Goal: Task Accomplishment & Management: Manage account settings

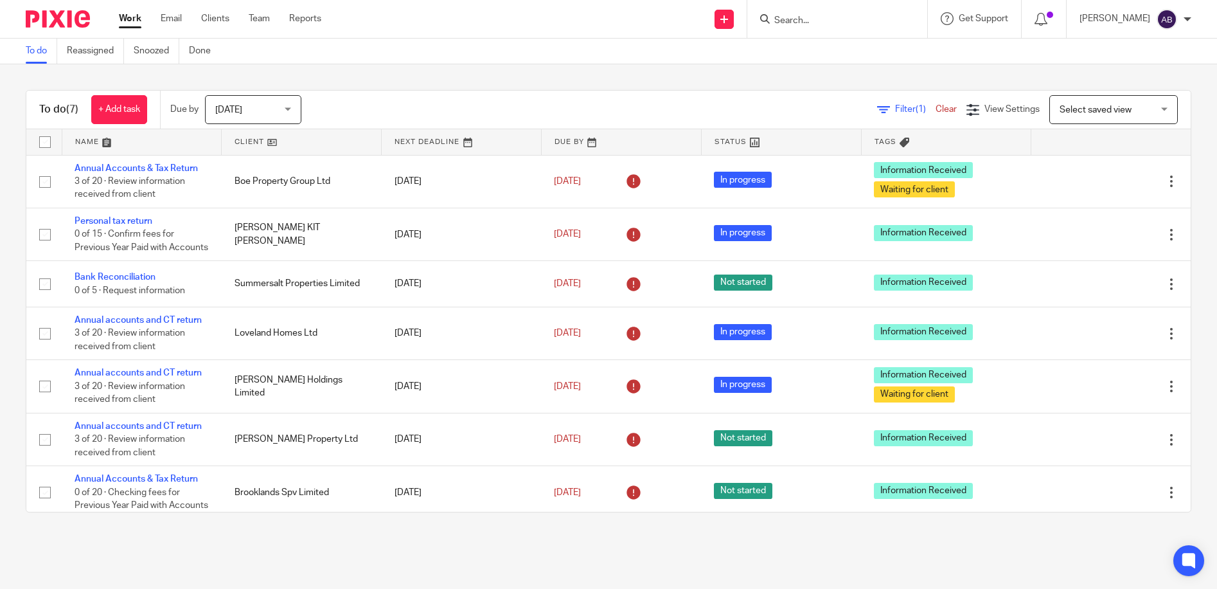
click at [846, 22] on input "Search" at bounding box center [831, 21] width 116 height 12
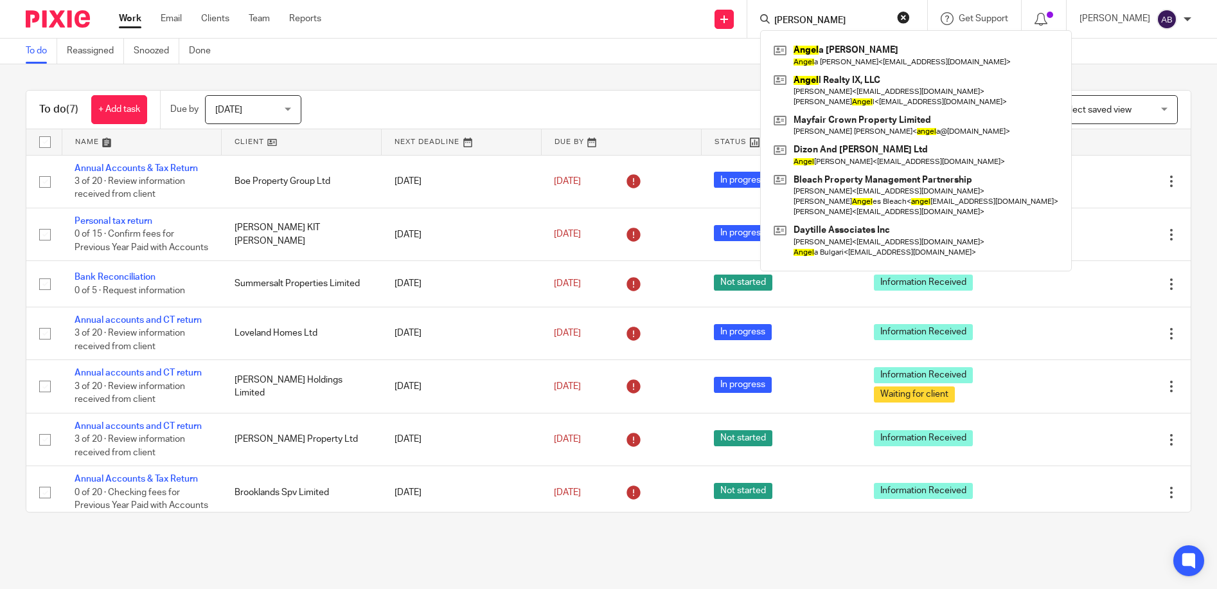
type input "angela"
click button "submit" at bounding box center [0, 0] width 0 height 0
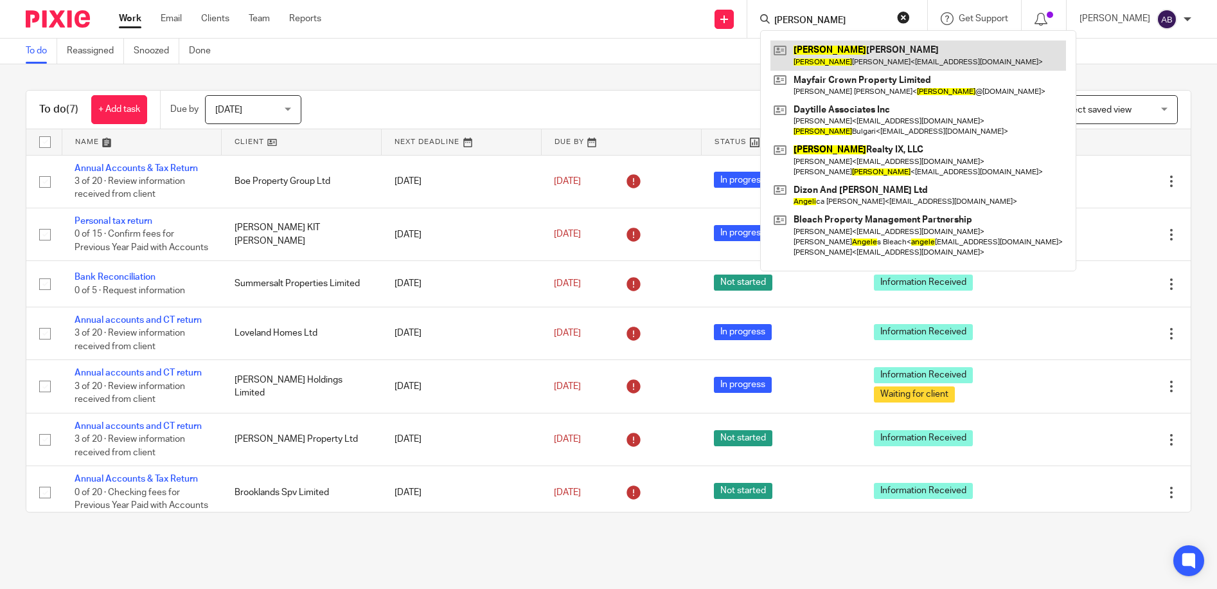
click at [854, 48] on link at bounding box center [918, 55] width 296 height 30
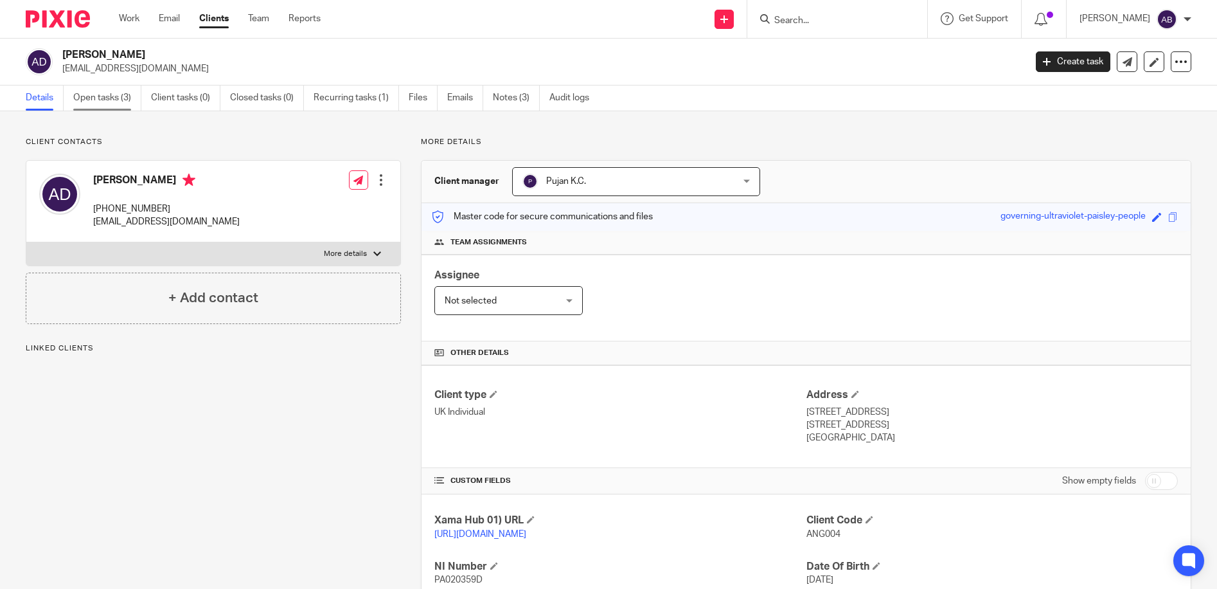
click at [103, 101] on link "Open tasks (3)" at bounding box center [107, 97] width 68 height 25
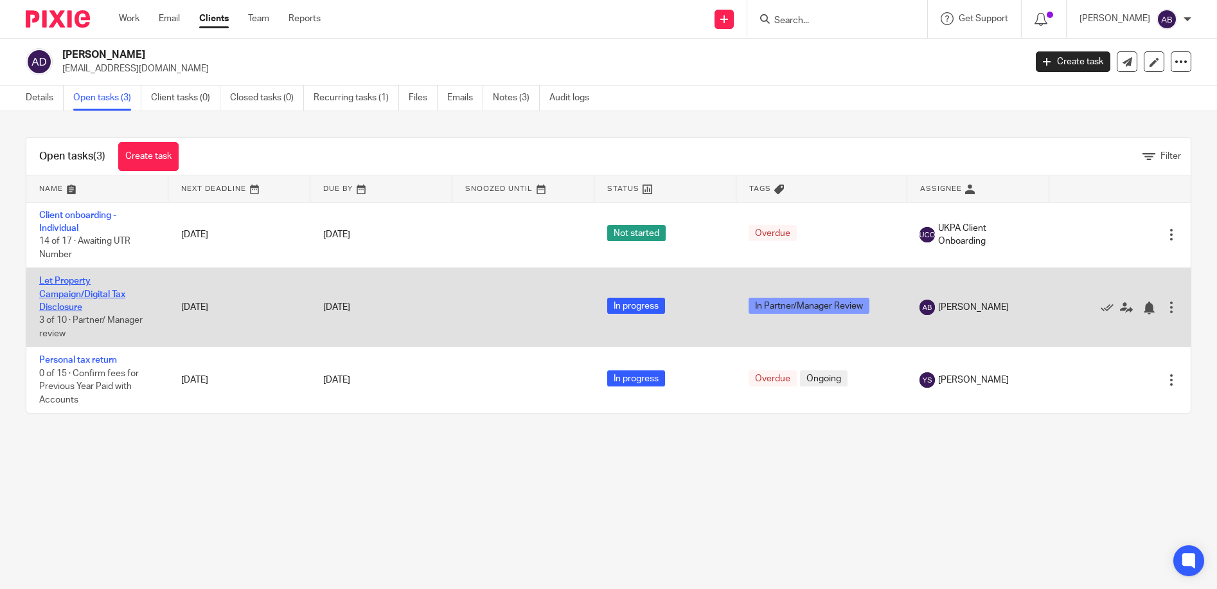
click at [50, 290] on link "Let Property Campaign/Digital Tax Disclosure" at bounding box center [82, 293] width 86 height 35
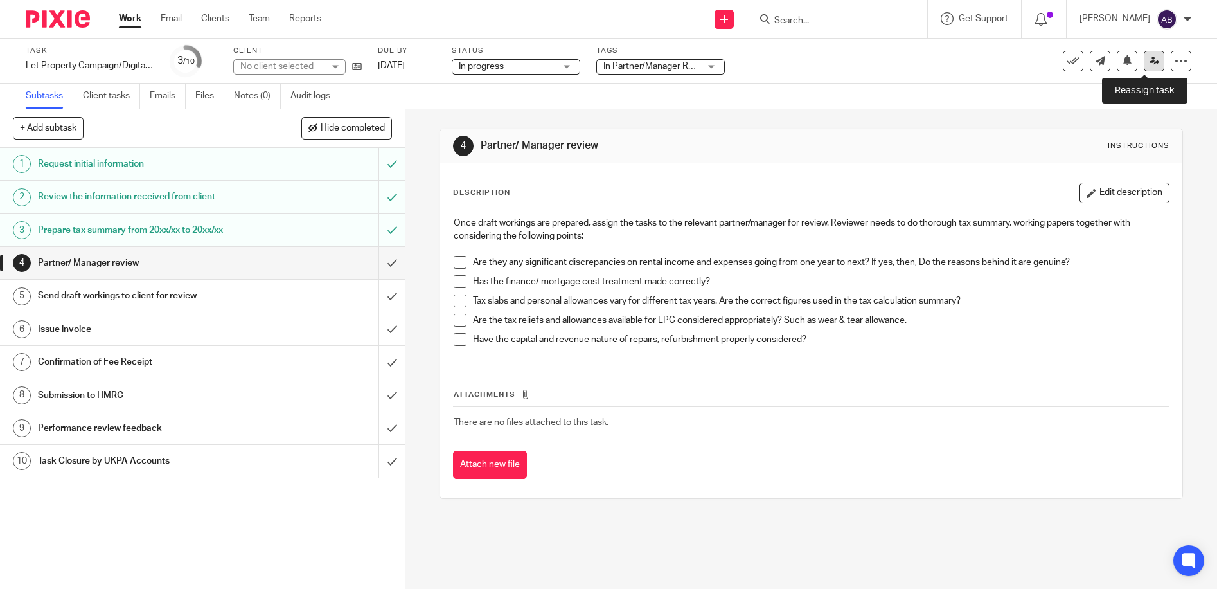
click at [1144, 67] on link at bounding box center [1154, 61] width 21 height 21
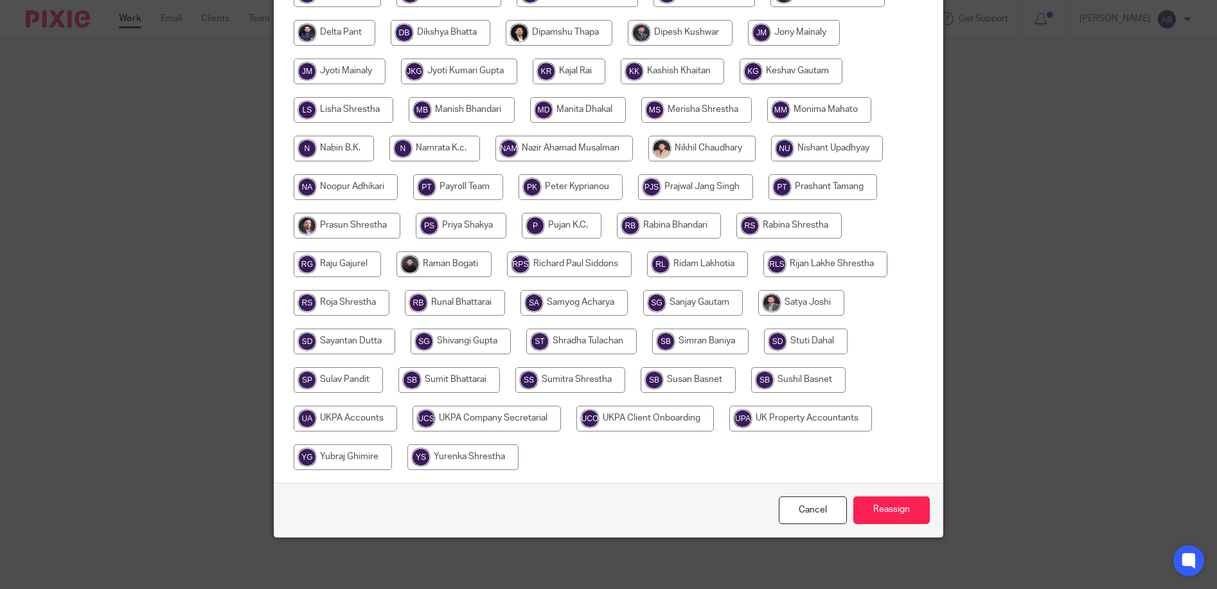
scroll to position [111, 0]
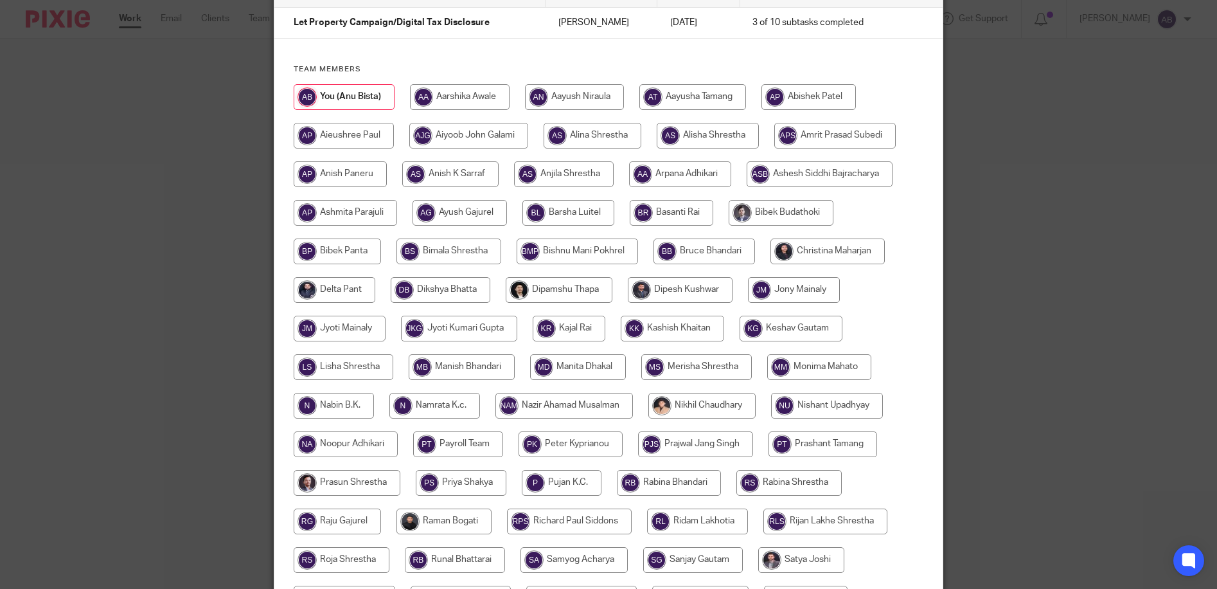
click at [815, 238] on div at bounding box center [609, 411] width 630 height 655
click at [820, 246] on input "radio" at bounding box center [827, 251] width 114 height 26
radio input "true"
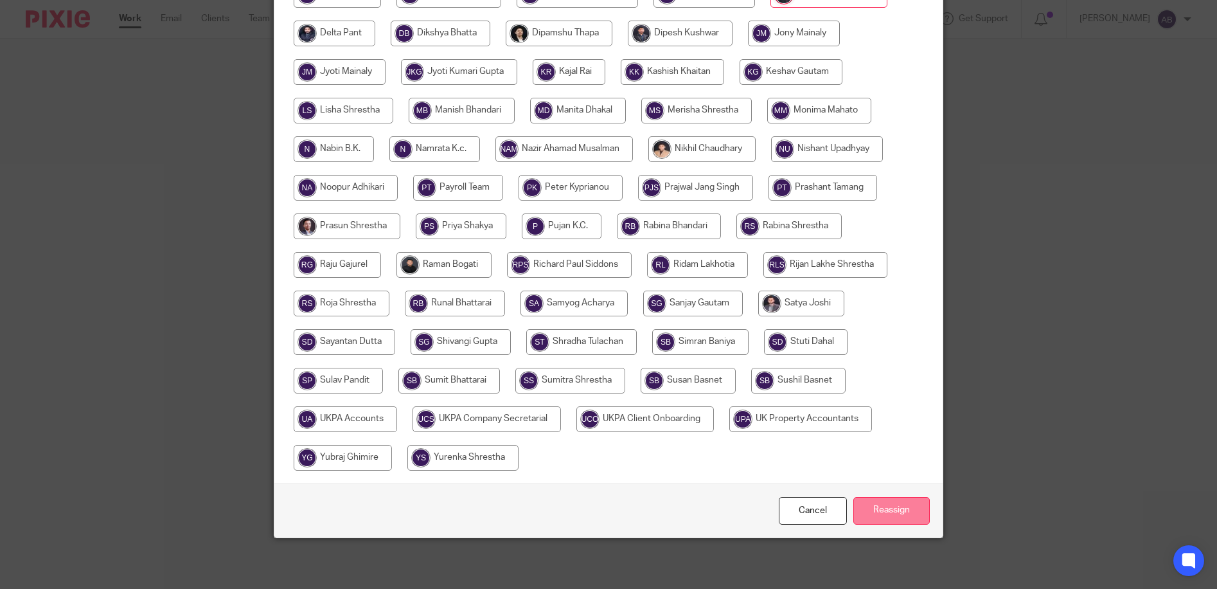
scroll to position [368, 0]
click at [884, 497] on input "Reassign" at bounding box center [891, 510] width 76 height 28
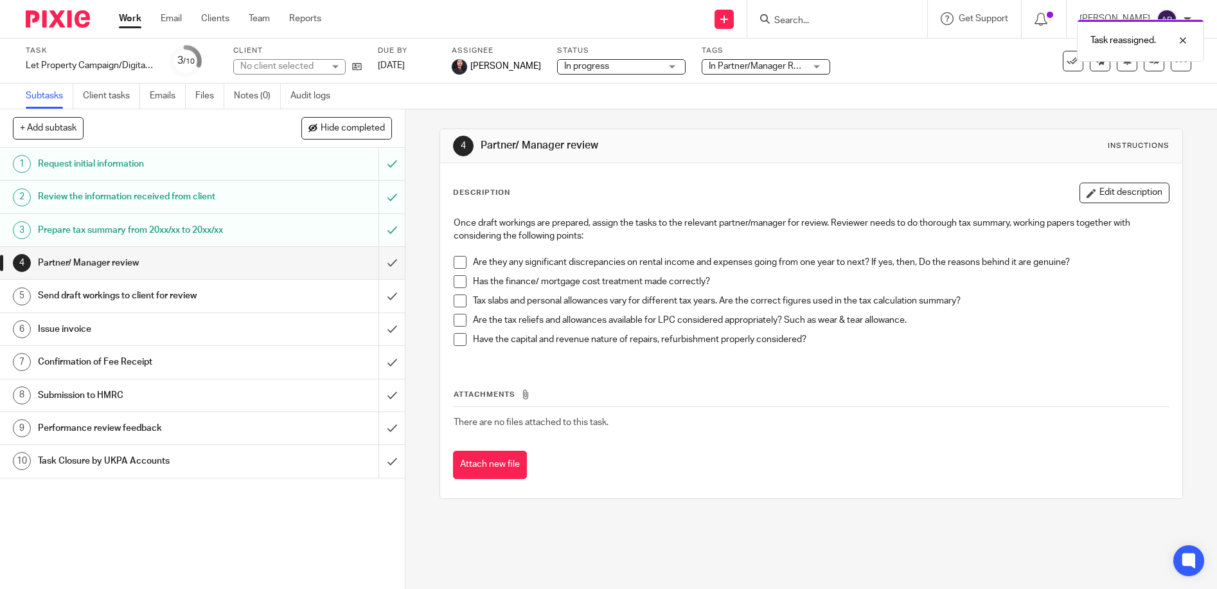
click at [130, 22] on link "Work" at bounding box center [130, 18] width 22 height 13
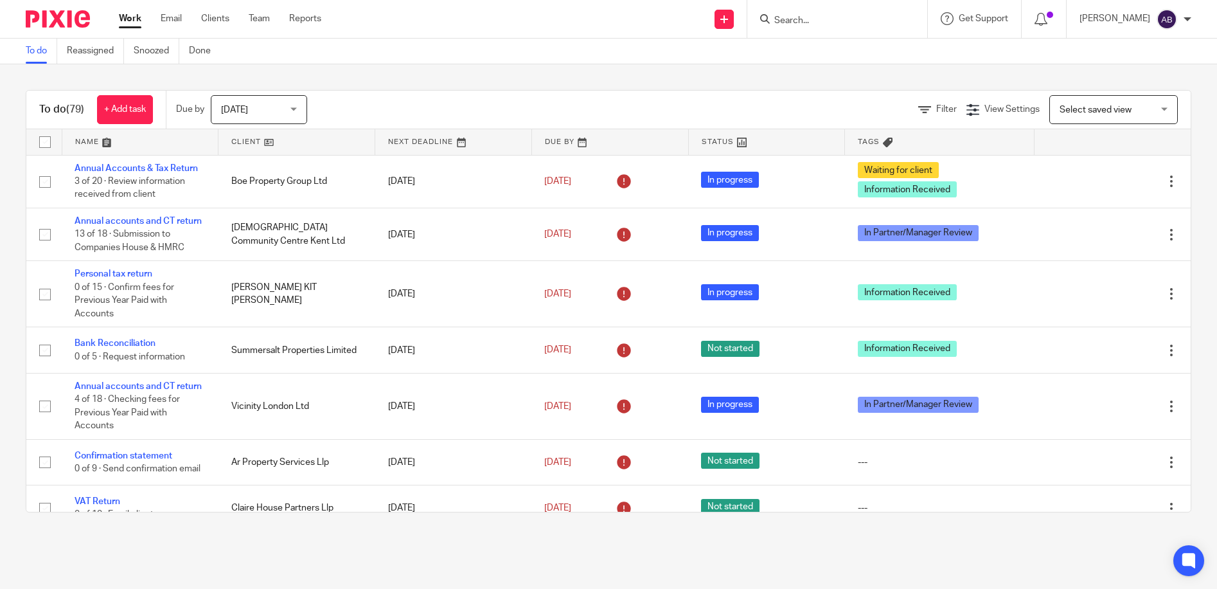
click at [136, 21] on link "Work" at bounding box center [130, 18] width 22 height 13
click at [830, 19] on input "Search" at bounding box center [831, 21] width 116 height 12
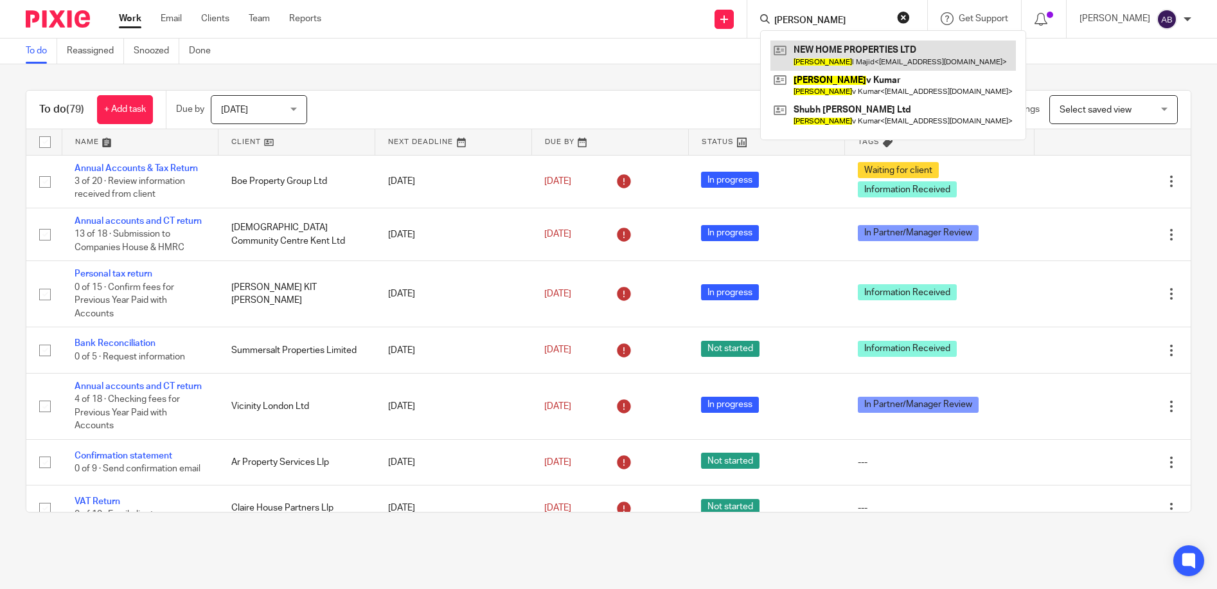
type input "sarjee"
click at [860, 44] on link at bounding box center [892, 55] width 245 height 30
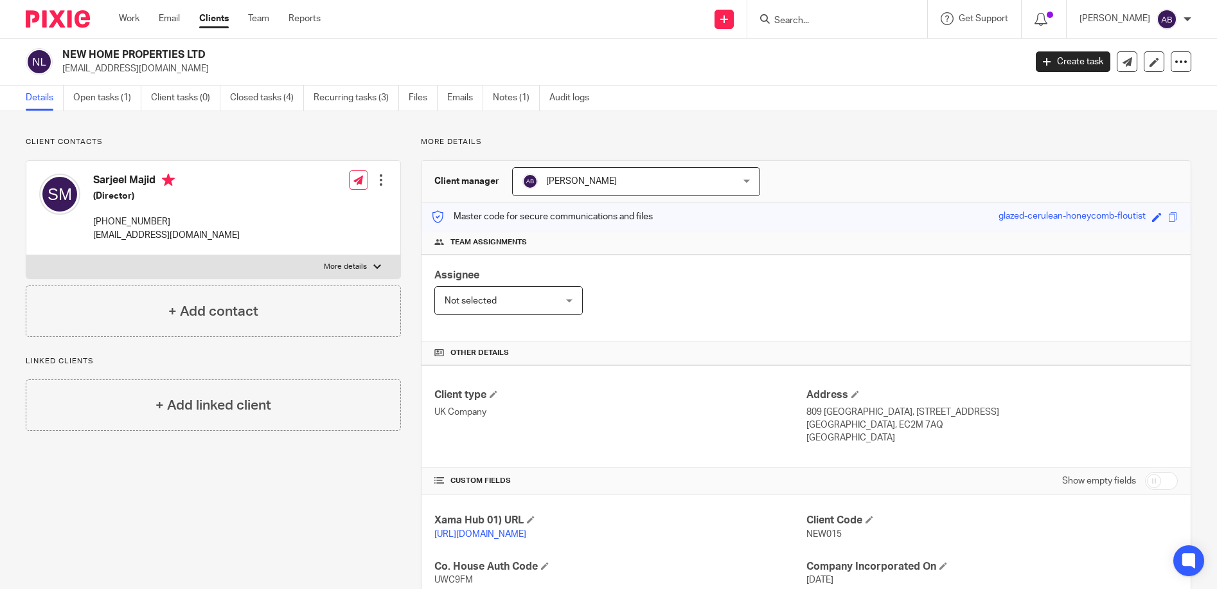
drag, startPoint x: 177, startPoint y: 217, endPoint x: 97, endPoint y: 222, distance: 79.8
click at [97, 222] on p "[PHONE_NUMBER]" at bounding box center [166, 221] width 147 height 13
copy p "44 740 539 2442"
click at [239, 218] on div "Sarjeel Majid (Director) [PHONE_NUMBER] [EMAIL_ADDRESS][DOMAIN_NAME] Edit conta…" at bounding box center [213, 208] width 374 height 94
drag, startPoint x: 190, startPoint y: 216, endPoint x: 91, endPoint y: 220, distance: 98.4
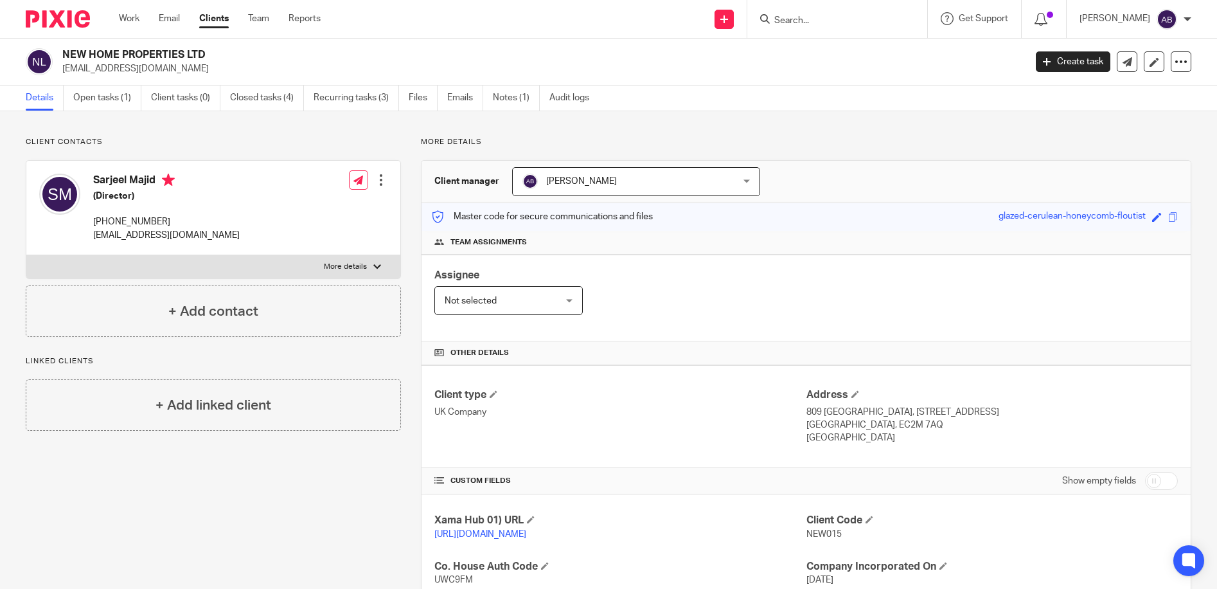
click at [91, 220] on div "Sarjeel Majid (Director) [PHONE_NUMBER] [EMAIL_ADDRESS][DOMAIN_NAME]" at bounding box center [139, 207] width 200 height 81
copy p "[PHONE_NUMBER]"
click at [186, 220] on p "[PHONE_NUMBER]" at bounding box center [166, 221] width 147 height 13
drag, startPoint x: 172, startPoint y: 223, endPoint x: 112, endPoint y: 220, distance: 59.8
click at [112, 220] on p "[PHONE_NUMBER]" at bounding box center [166, 221] width 147 height 13
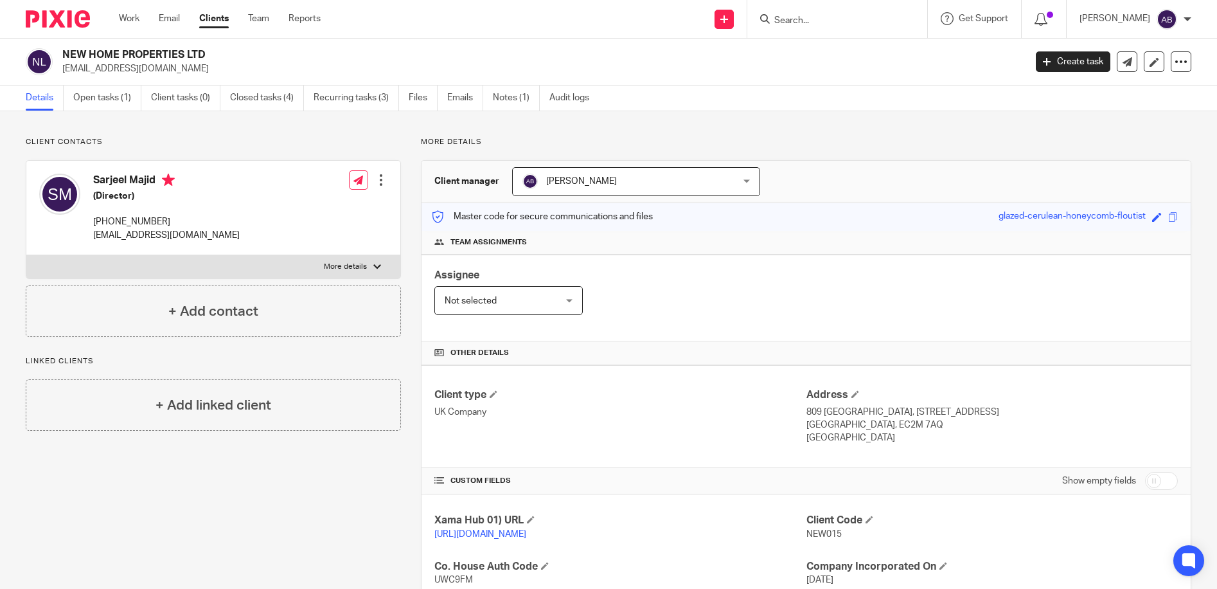
copy p "[PHONE_NUMBER]"
click at [104, 96] on link "Open tasks (1)" at bounding box center [107, 97] width 68 height 25
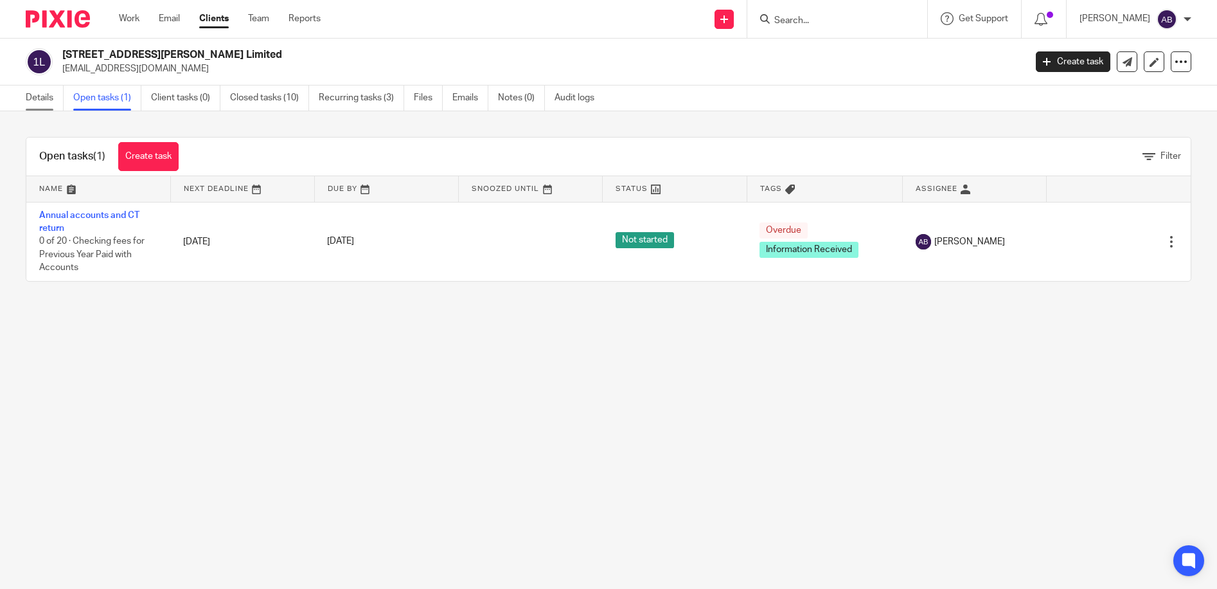
drag, startPoint x: 42, startPoint y: 95, endPoint x: 48, endPoint y: 98, distance: 7.2
click at [42, 95] on link "Details" at bounding box center [45, 97] width 38 height 25
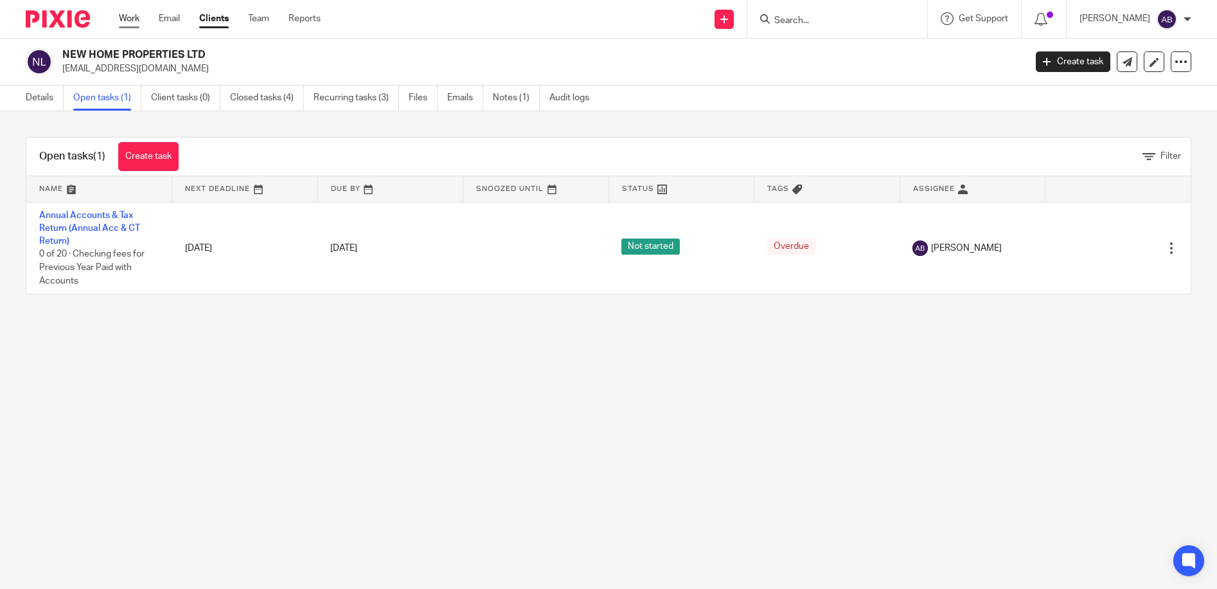
click at [127, 18] on link "Work" at bounding box center [129, 18] width 21 height 13
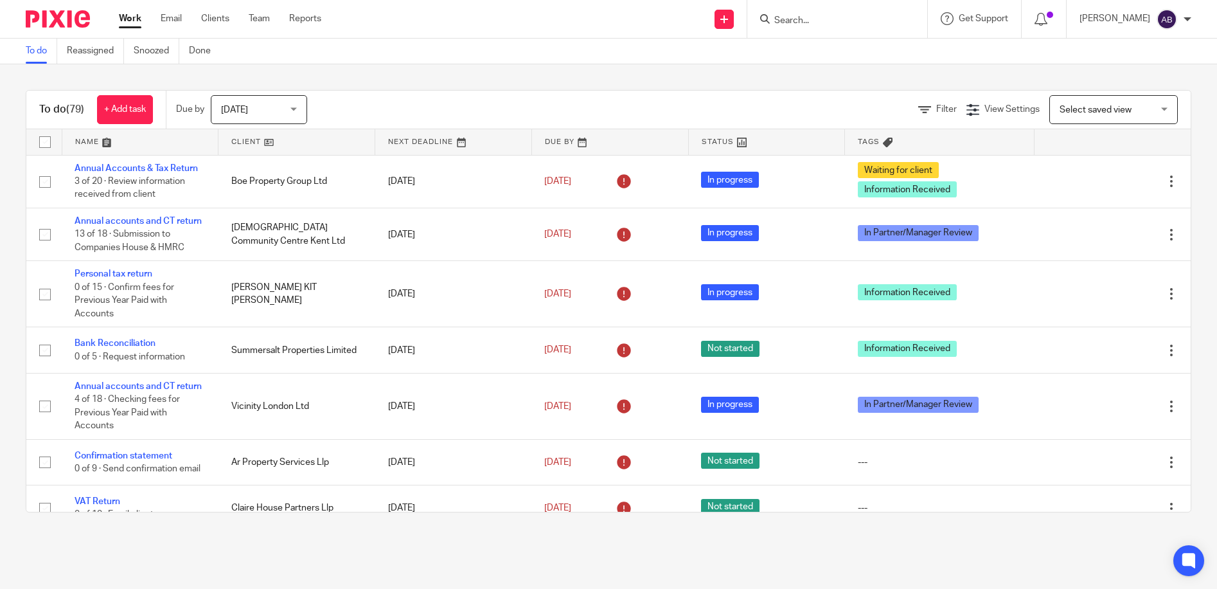
click at [868, 22] on input "Search" at bounding box center [831, 21] width 116 height 12
type input "sarjeel"
click at [869, 59] on link at bounding box center [895, 55] width 251 height 30
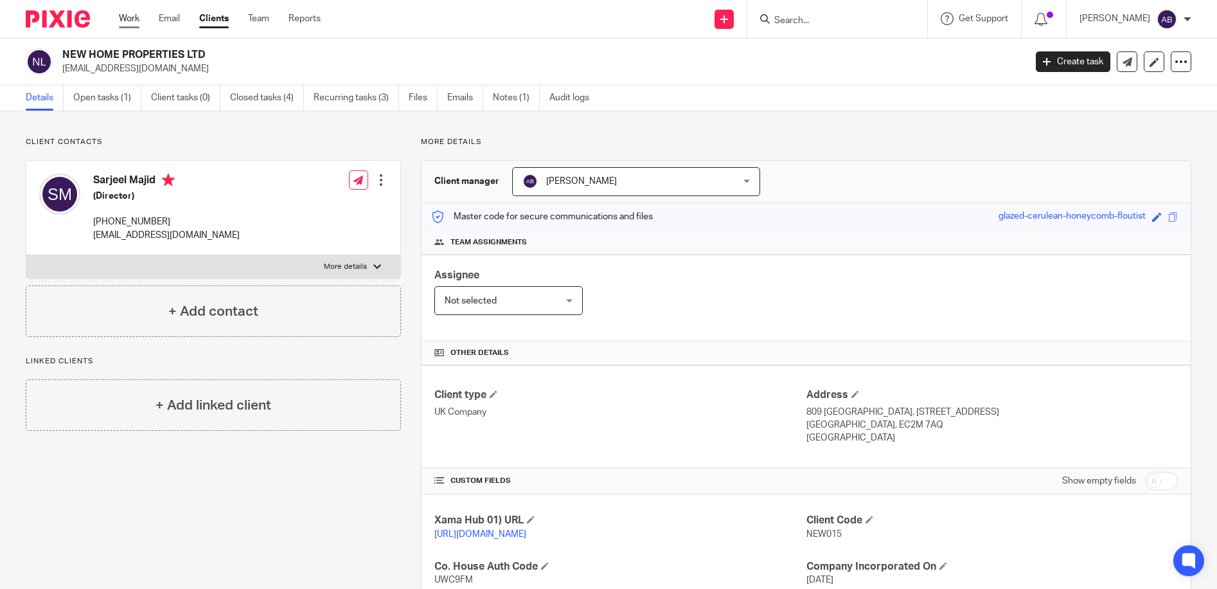
click at [129, 17] on link "Work" at bounding box center [129, 18] width 21 height 13
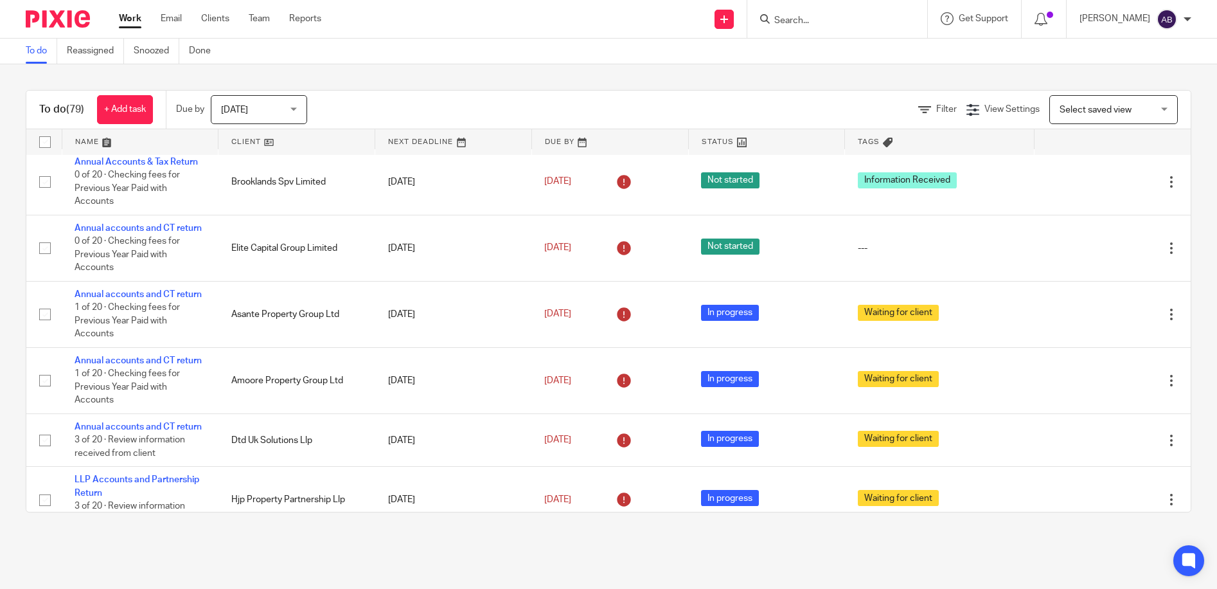
scroll to position [707, 0]
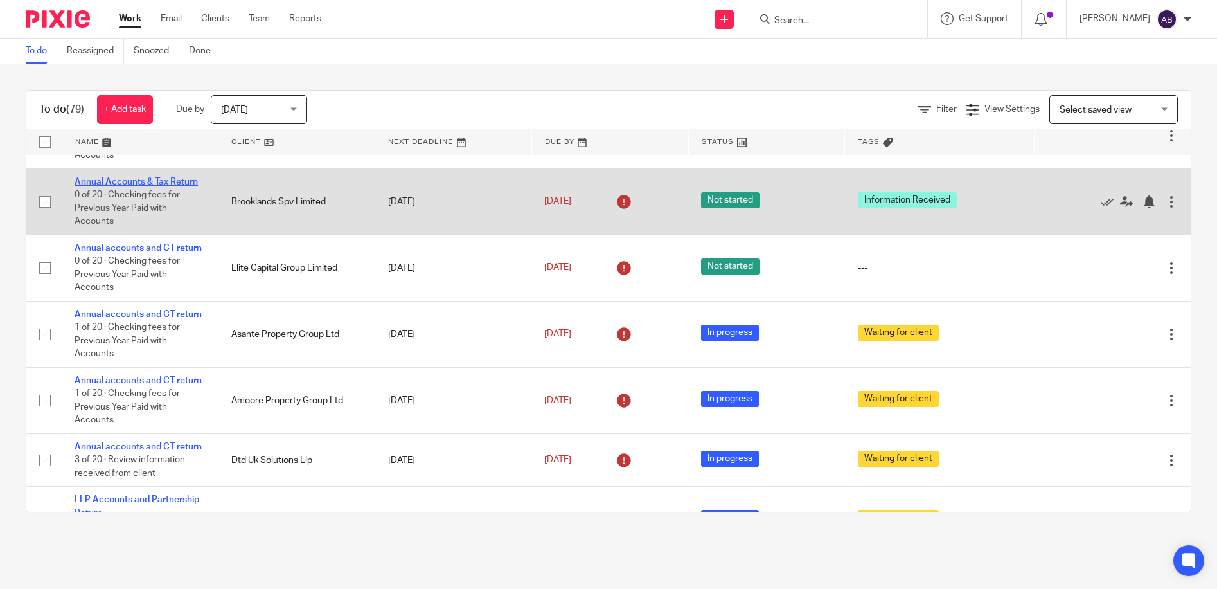
click at [131, 186] on link "Annual Accounts & Tax Return" at bounding box center [136, 181] width 123 height 9
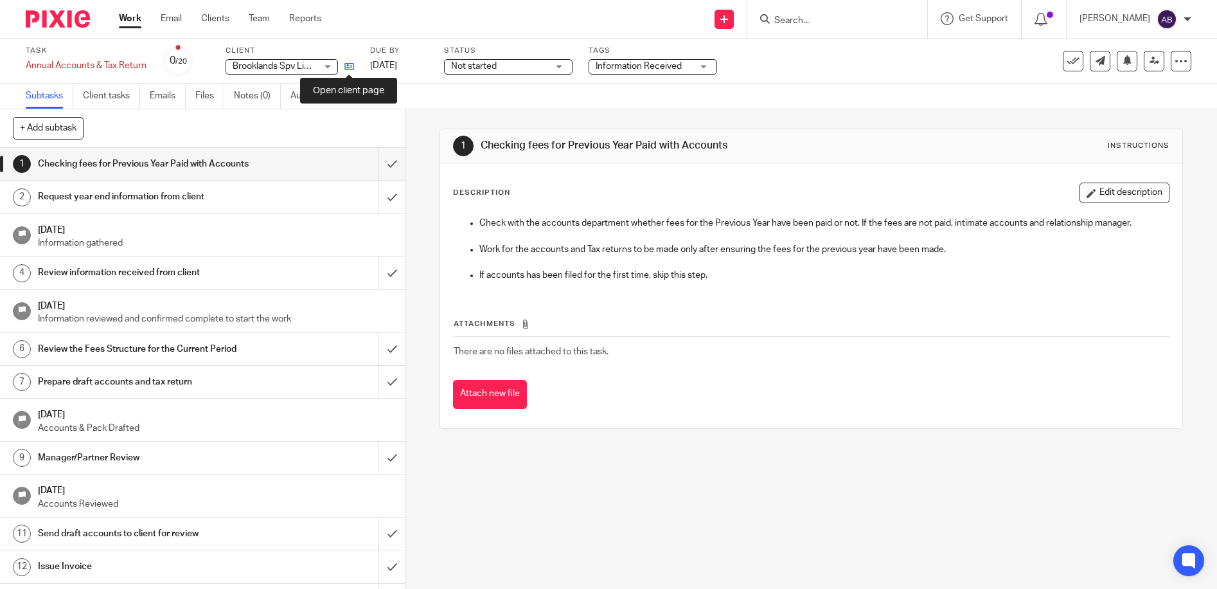
click at [347, 65] on icon at bounding box center [349, 67] width 10 height 10
